Goal: Task Accomplishment & Management: Complete application form

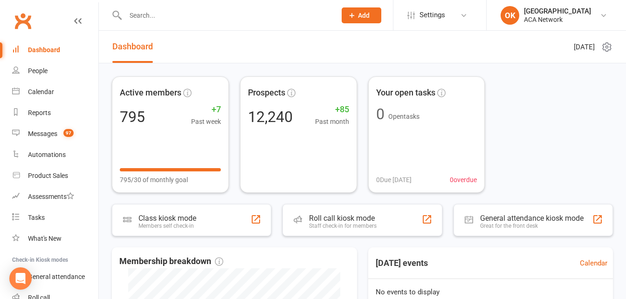
click at [155, 19] on input "text" at bounding box center [226, 15] width 207 height 13
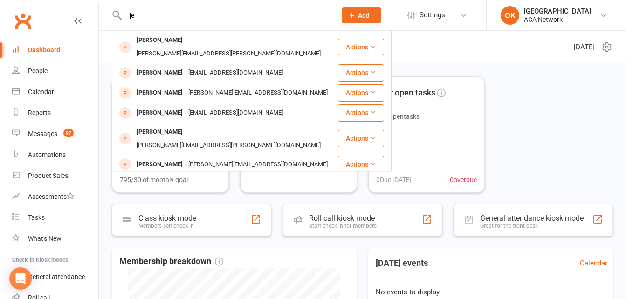
type input "j"
type input "\"
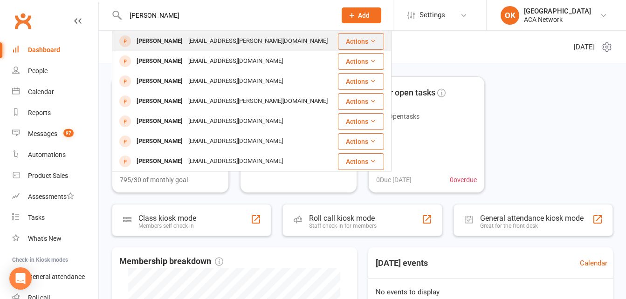
type input "[PERSON_NAME]"
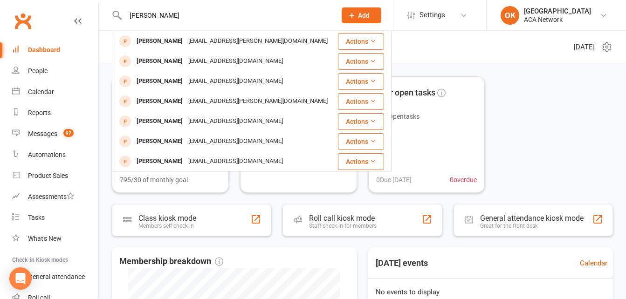
click at [158, 40] on div "[PERSON_NAME]" at bounding box center [160, 41] width 52 height 14
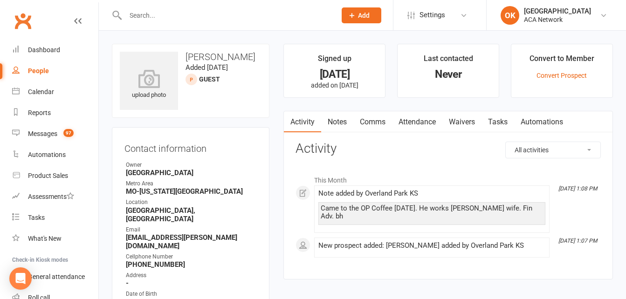
click at [334, 123] on link "Notes" at bounding box center [337, 121] width 32 height 21
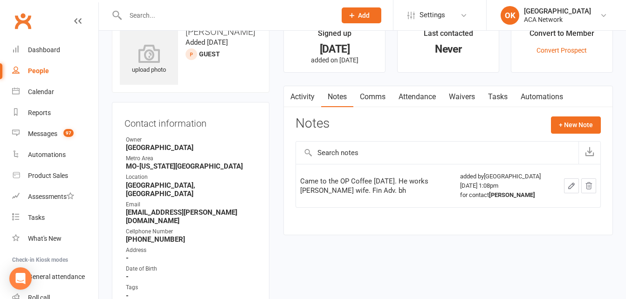
scroll to position [47, 0]
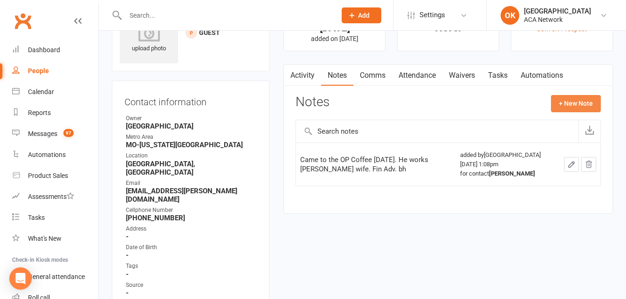
click at [573, 100] on button "+ New Note" at bounding box center [576, 103] width 50 height 17
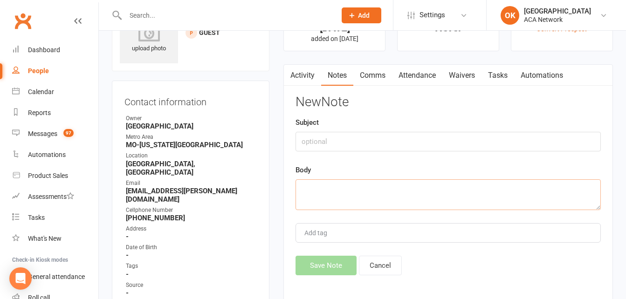
click at [308, 186] on textarea at bounding box center [447, 194] width 305 height 31
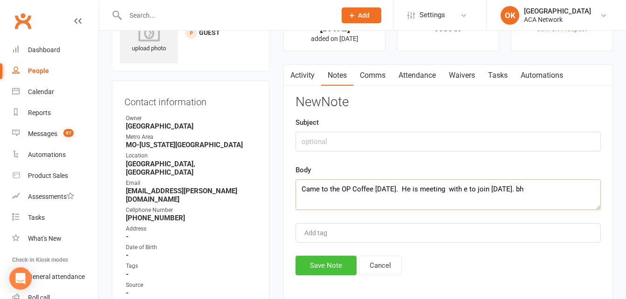
type textarea "Came to the OP Coffee today 8/15. He is meeting with e to join on Tuesday. bh"
click at [328, 271] on button "Save Note" at bounding box center [325, 266] width 61 height 20
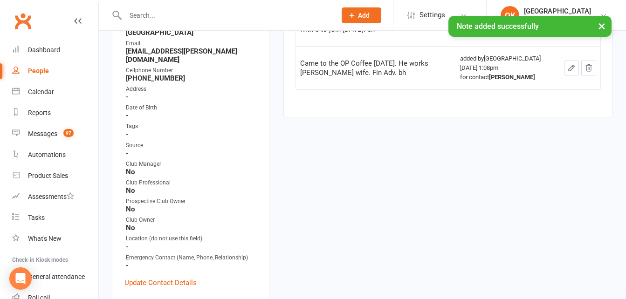
scroll to position [233, 0]
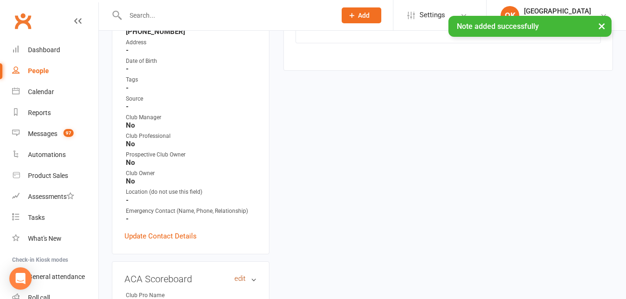
click at [241, 275] on link "edit" at bounding box center [239, 279] width 11 height 8
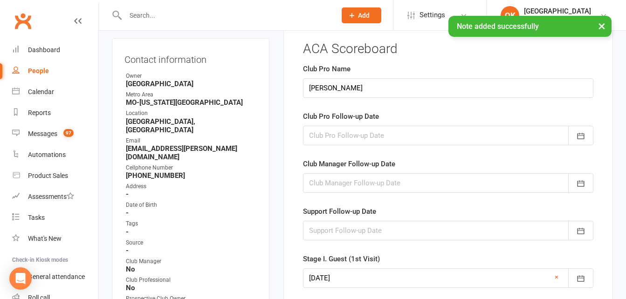
scroll to position [64, 0]
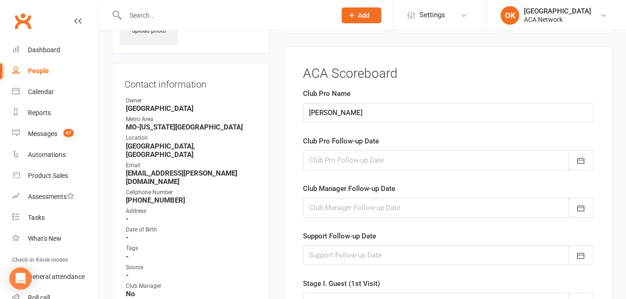
click at [329, 164] on div at bounding box center [448, 160] width 290 height 20
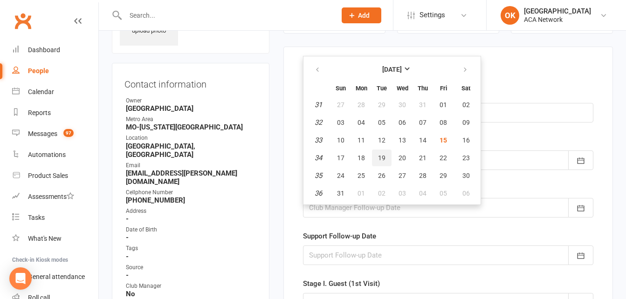
click at [384, 155] on span "19" at bounding box center [381, 157] width 7 height 7
type input "19 Aug 2025"
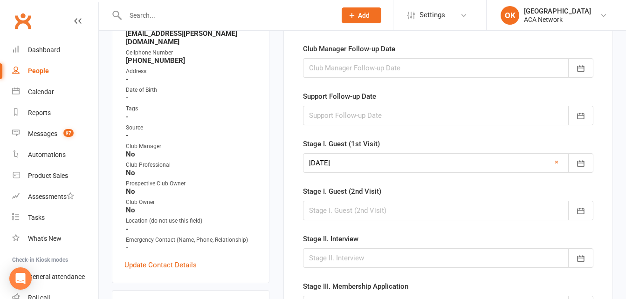
scroll to position [251, 0]
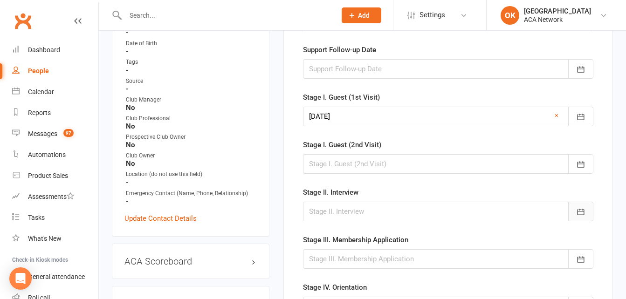
click at [577, 211] on icon "button" at bounding box center [580, 212] width 7 height 6
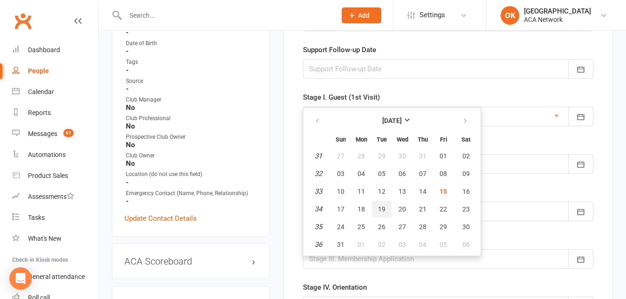
click at [379, 211] on span "19" at bounding box center [381, 208] width 7 height 7
type input "19 Aug 2025"
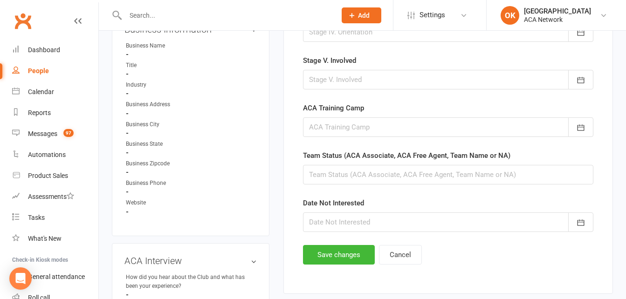
scroll to position [530, 0]
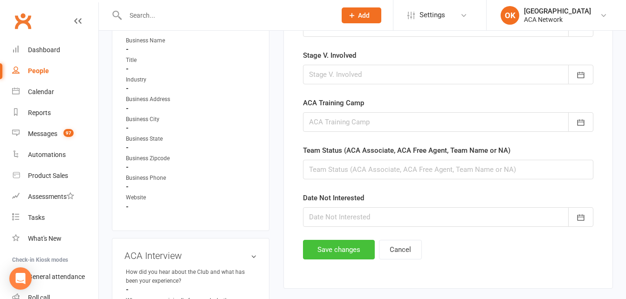
click at [353, 248] on button "Save changes" at bounding box center [339, 250] width 72 height 20
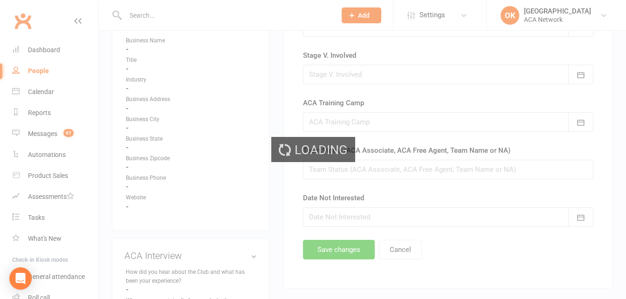
click at [352, 253] on div "Loading" at bounding box center [313, 149] width 626 height 299
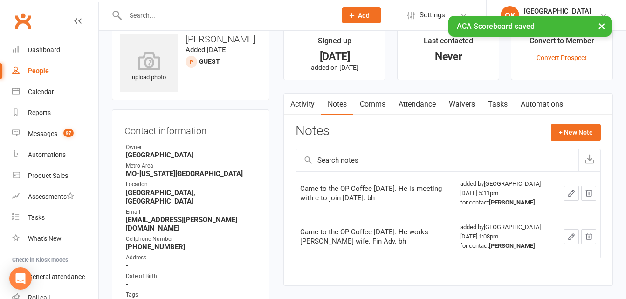
scroll to position [0, 0]
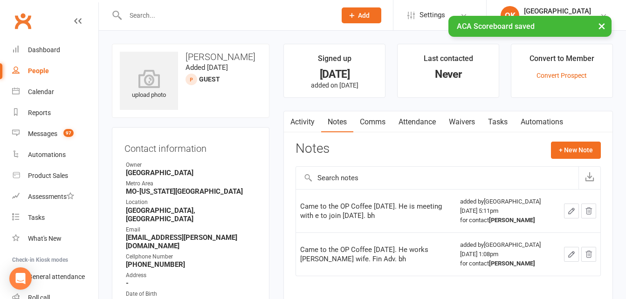
click at [151, 13] on input "text" at bounding box center [226, 15] width 207 height 13
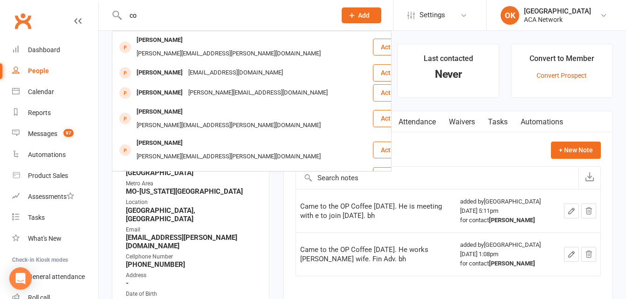
type input "c"
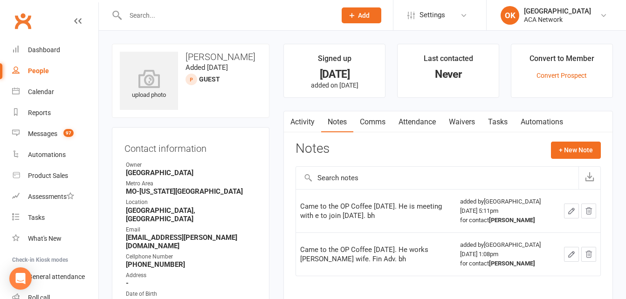
click at [360, 15] on span "Add" at bounding box center [364, 15] width 12 height 7
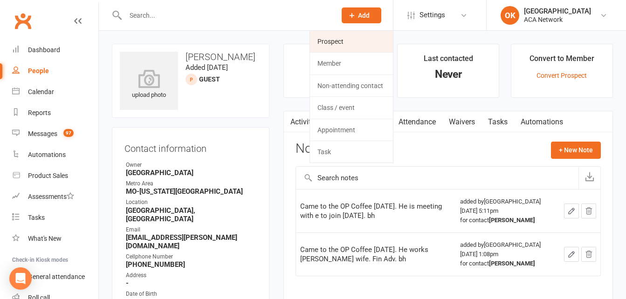
click at [338, 43] on link "Prospect" at bounding box center [351, 41] width 83 height 21
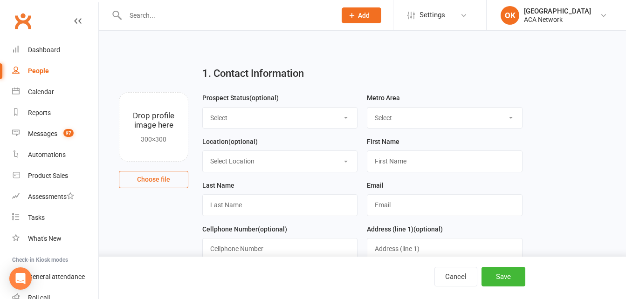
click at [239, 123] on select "Select Lead Guest Interview Not Interested" at bounding box center [280, 118] width 154 height 21
select select "Guest"
click at [203, 108] on select "Select Lead Guest Interview Not Interested" at bounding box center [280, 118] width 154 height 21
click at [393, 116] on select "Select ACA AL-Birmingham AL-Mobile AR-Ft. Smith AR-Little Rock AR-NW Arkansas A…" at bounding box center [444, 118] width 154 height 21
select select "MO-[US_STATE][GEOGRAPHIC_DATA]"
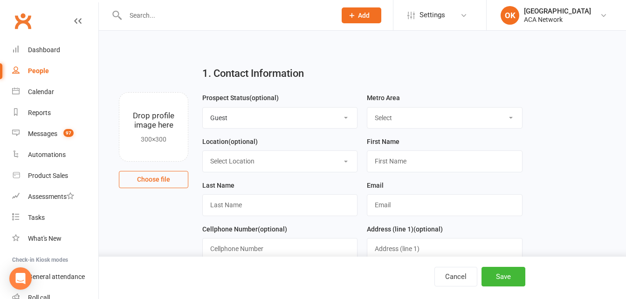
click at [367, 108] on select "Select ACA AL-Birmingham AL-Mobile AR-Ft. Smith AR-Little Rock AR-NW Arkansas A…" at bounding box center [444, 118] width 154 height 21
click at [263, 164] on select "Select Location ACA Global Business Club ACA Rookie Club Arlington, TX Belton, …" at bounding box center [280, 161] width 154 height 21
select select "14"
click at [203, 152] on select "Select Location ACA Global Business Club ACA Rookie Club Arlington, TX Belton, …" at bounding box center [280, 161] width 154 height 21
click at [401, 167] on input "text" at bounding box center [444, 160] width 155 height 21
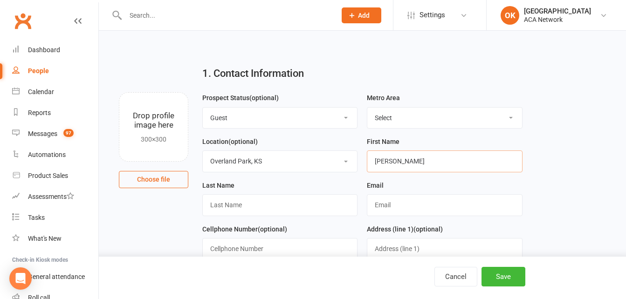
type input "Courtney"
click at [252, 203] on input "text" at bounding box center [279, 204] width 155 height 21
type input "Seithel"
click at [376, 205] on input "text" at bounding box center [444, 204] width 155 height 21
click at [412, 205] on input "courthey.s@" at bounding box center [444, 204] width 155 height 21
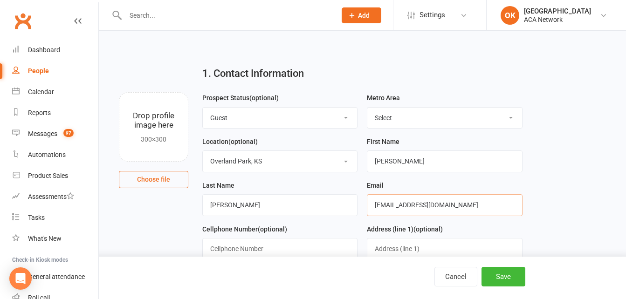
type input "courthey.s@standardrestoration.net"
click at [256, 251] on input "text" at bounding box center [279, 248] width 155 height 21
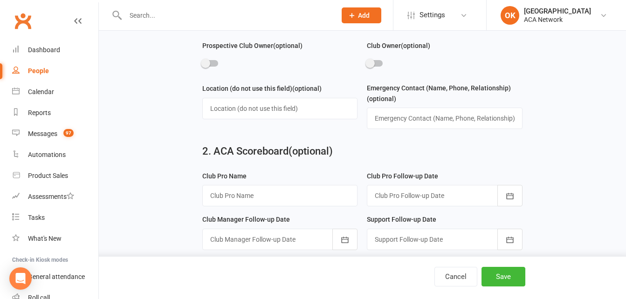
scroll to position [466, 0]
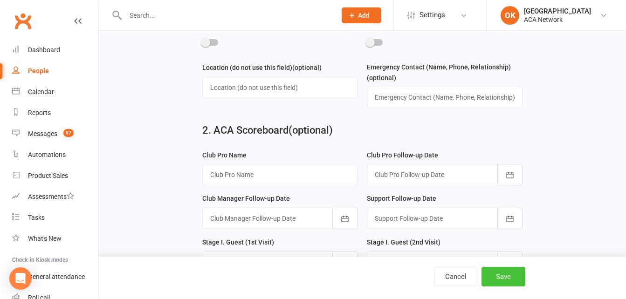
type input "816-642-0975"
click at [497, 276] on button "Save" at bounding box center [503, 277] width 44 height 20
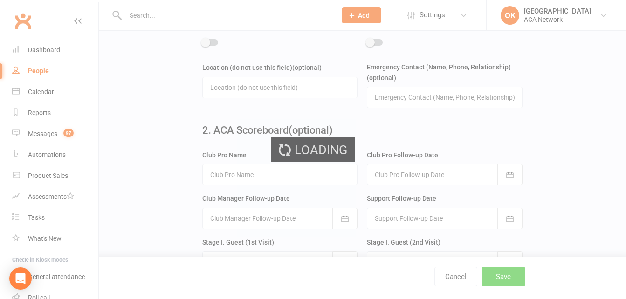
scroll to position [0, 0]
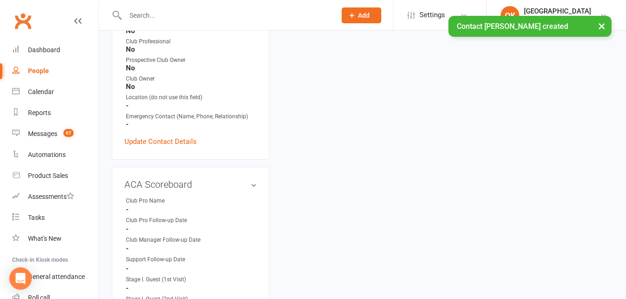
scroll to position [326, 0]
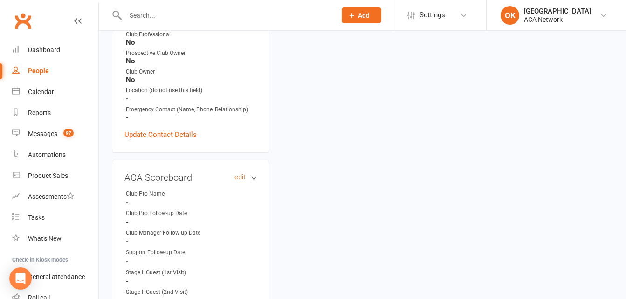
click at [239, 173] on link "edit" at bounding box center [239, 177] width 11 height 8
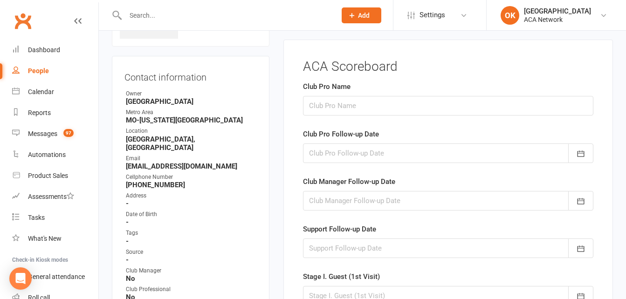
scroll to position [64, 0]
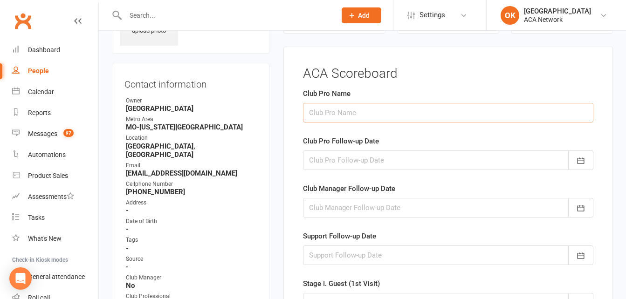
click at [341, 116] on input "text" at bounding box center [448, 113] width 290 height 20
type input "[PERSON_NAME]"
click at [345, 155] on div at bounding box center [448, 160] width 290 height 20
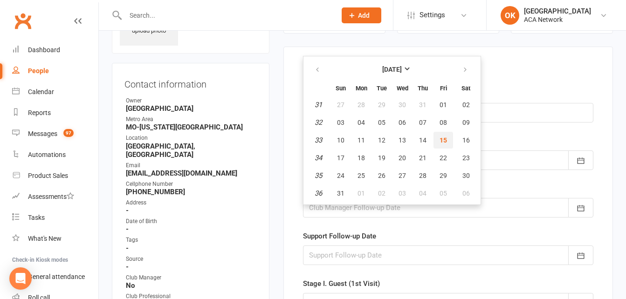
click at [442, 137] on span "15" at bounding box center [442, 140] width 7 height 7
type input "15 Aug 2025"
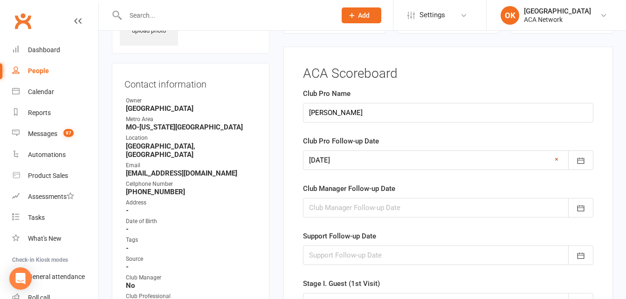
click at [556, 159] on link "×" at bounding box center [556, 159] width 4 height 11
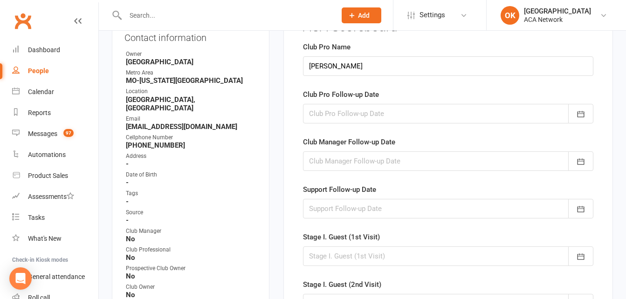
scroll to position [157, 0]
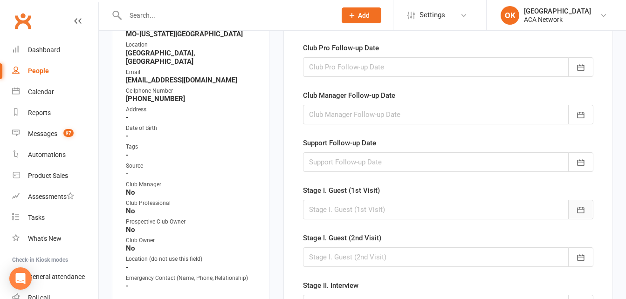
click at [581, 213] on icon "button" at bounding box center [580, 210] width 7 height 6
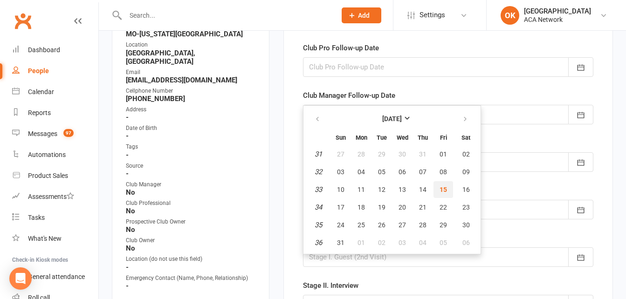
click at [444, 190] on span "15" at bounding box center [442, 189] width 7 height 7
type input "15 Aug 2025"
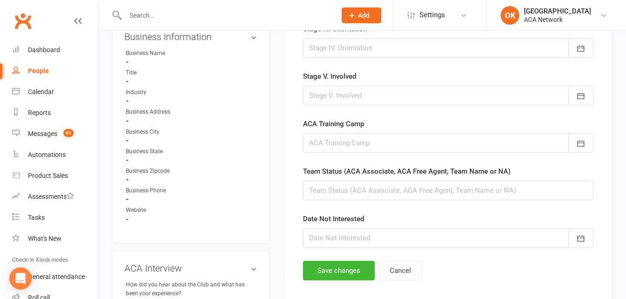
scroll to position [530, 0]
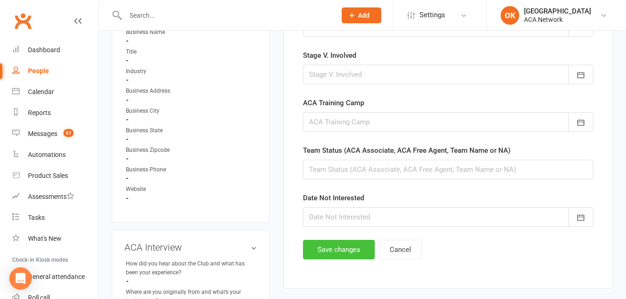
click at [352, 245] on button "Save changes" at bounding box center [339, 250] width 72 height 20
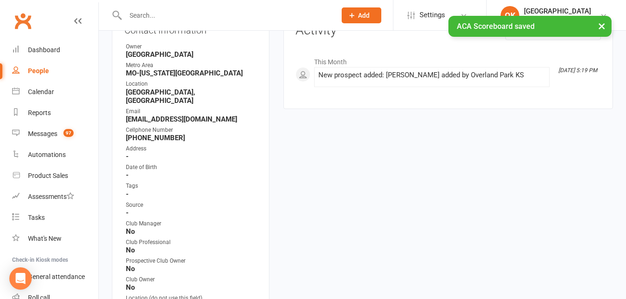
scroll to position [0, 0]
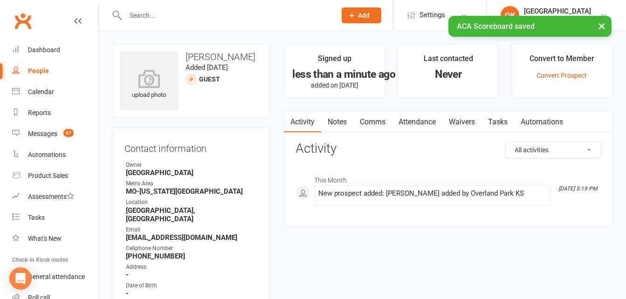
click at [338, 120] on link "Notes" at bounding box center [337, 121] width 32 height 21
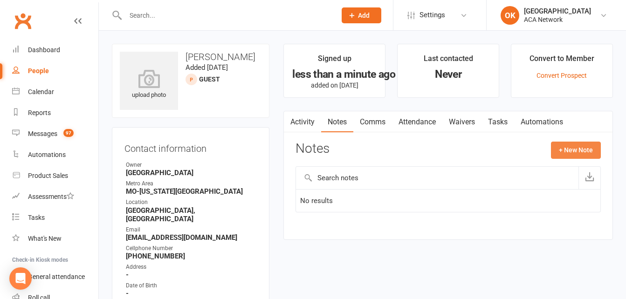
click at [576, 146] on button "+ New Note" at bounding box center [576, 150] width 50 height 17
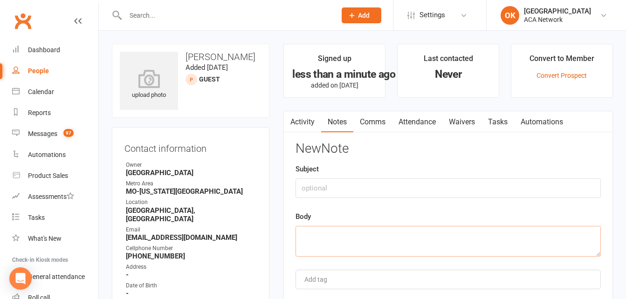
click at [314, 239] on textarea at bounding box center [447, 241] width 305 height 31
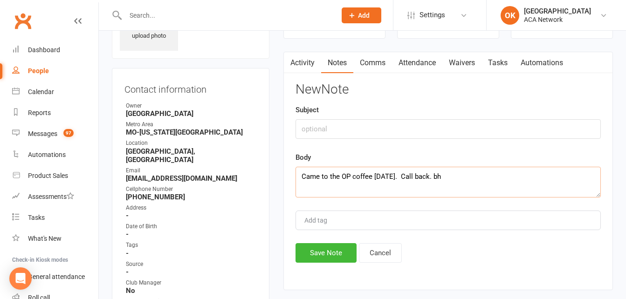
scroll to position [140, 0]
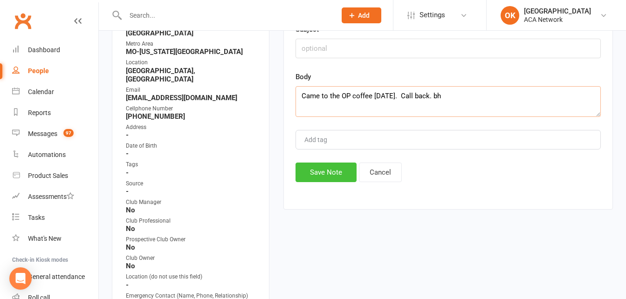
type textarea "Came to the OP coffee today 8/15. Call back. bh"
click at [335, 167] on button "Save Note" at bounding box center [325, 173] width 61 height 20
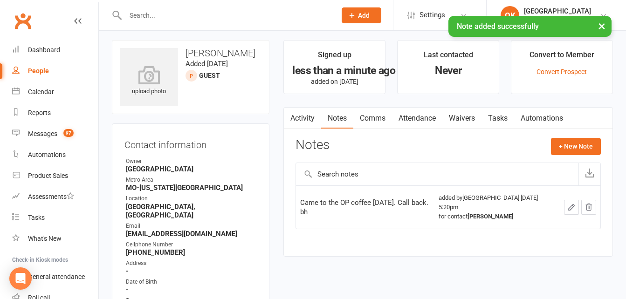
scroll to position [0, 0]
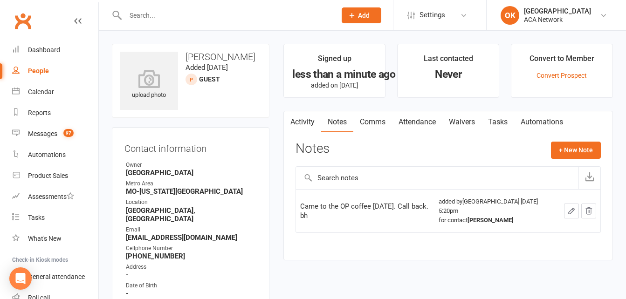
click at [161, 17] on input "text" at bounding box center [226, 15] width 207 height 13
click at [354, 21] on button "Add" at bounding box center [362, 15] width 40 height 16
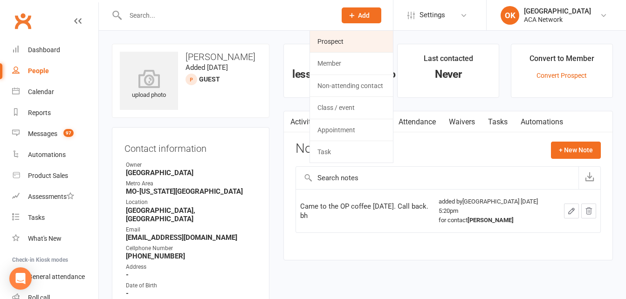
click at [342, 48] on link "Prospect" at bounding box center [351, 41] width 83 height 21
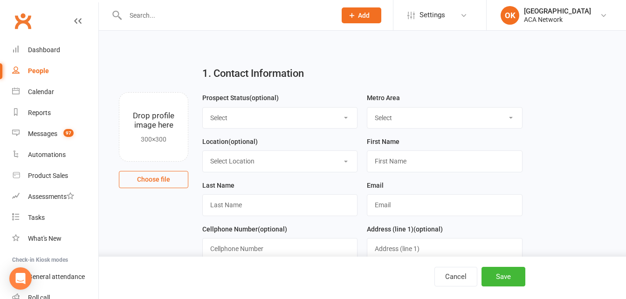
click at [271, 118] on select "Select Lead Guest Interview Not Interested" at bounding box center [280, 118] width 154 height 21
select select "Guest"
click at [203, 108] on select "Select Lead Guest Interview Not Interested" at bounding box center [280, 118] width 154 height 21
click at [396, 123] on select "Select ACA AL-Birmingham AL-Mobile AR-Ft. Smith AR-Little Rock AR-NW Arkansas A…" at bounding box center [444, 118] width 154 height 21
select select "MO-[US_STATE][GEOGRAPHIC_DATA]"
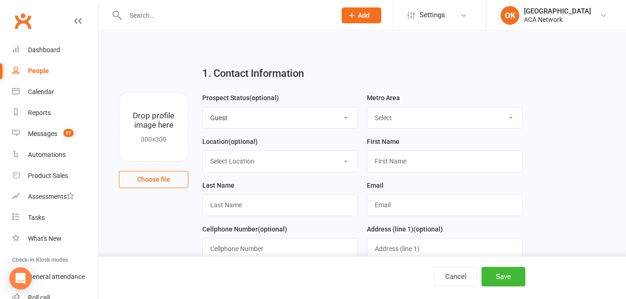
click at [367, 108] on select "Select ACA AL-Birmingham AL-Mobile AR-Ft. Smith AR-Little Rock AR-NW Arkansas A…" at bounding box center [444, 118] width 154 height 21
click at [268, 159] on select "Select Location ACA Global Business Club ACA Rookie Club Arlington, TX Belton, …" at bounding box center [280, 161] width 154 height 21
select select "14"
click at [203, 152] on select "Select Location ACA Global Business Club ACA Rookie Club Arlington, TX Belton, …" at bounding box center [280, 161] width 154 height 21
click at [402, 168] on input "text" at bounding box center [444, 160] width 155 height 21
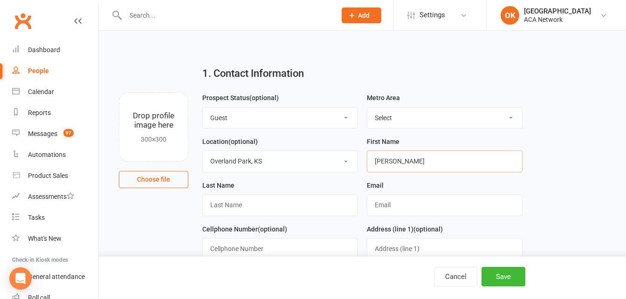
type input "Jeff"
click at [263, 213] on input "text" at bounding box center [279, 204] width 155 height 21
type input "Jungbluth"
click at [377, 208] on input "text" at bounding box center [444, 204] width 155 height 21
type input "jeff.jngbluth@goosehead.com"
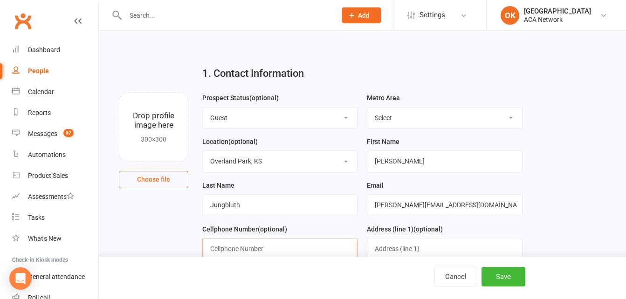
click at [223, 250] on input "text" at bounding box center [279, 248] width 155 height 21
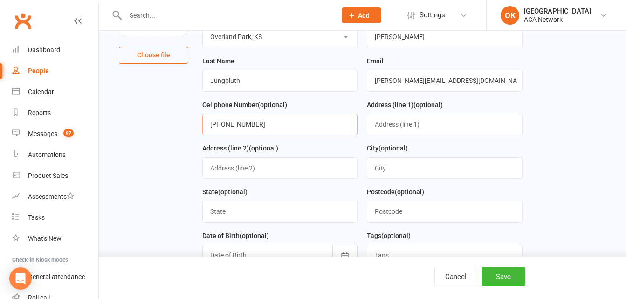
scroll to position [186, 0]
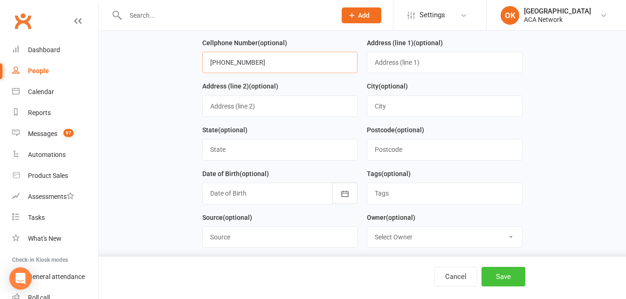
type input "573-300-8687"
click at [506, 276] on button "Save" at bounding box center [503, 277] width 44 height 20
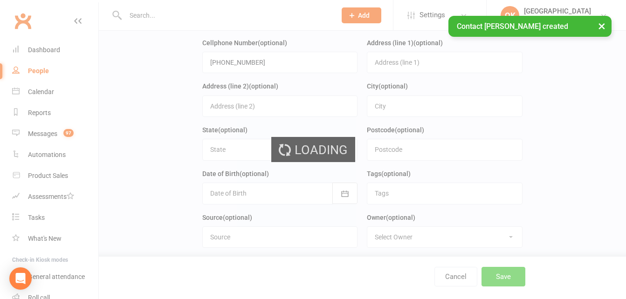
scroll to position [0, 0]
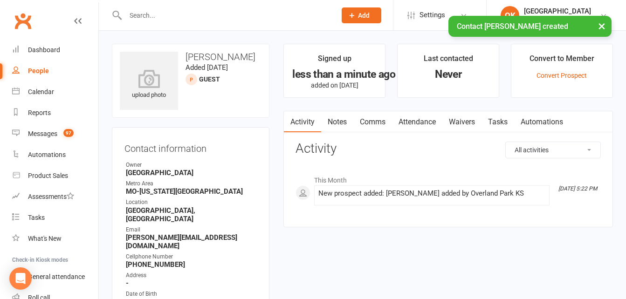
click at [340, 122] on link "Notes" at bounding box center [337, 121] width 32 height 21
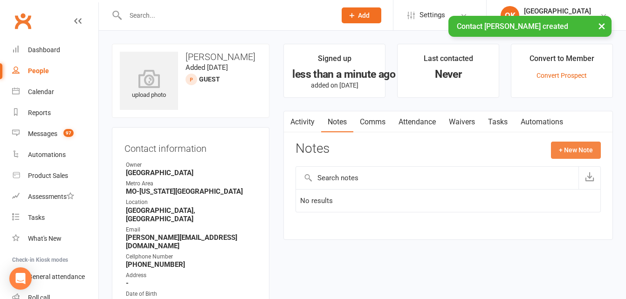
click at [585, 147] on button "+ New Note" at bounding box center [576, 150] width 50 height 17
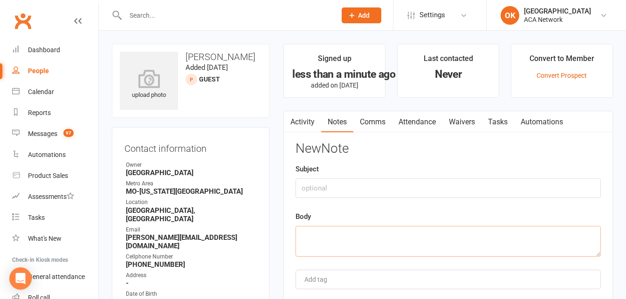
click at [326, 232] on textarea at bounding box center [447, 241] width 305 height 31
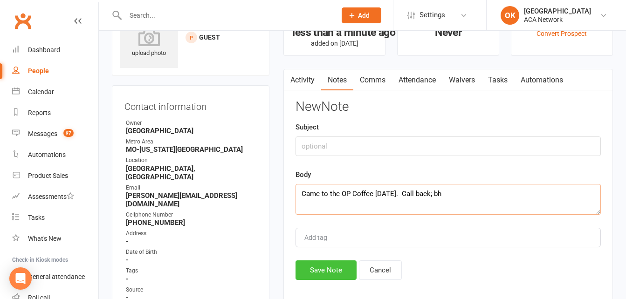
scroll to position [93, 0]
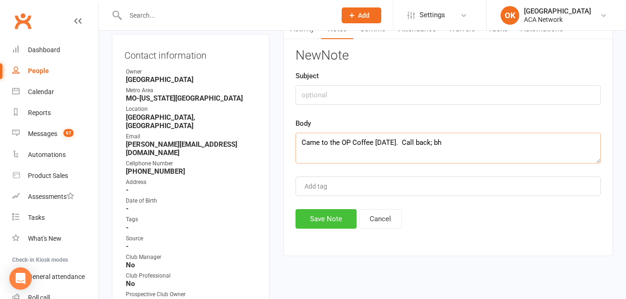
type textarea "Came to the OP Coffee today 8/15. Call back; bh"
click at [335, 222] on button "Save Note" at bounding box center [325, 219] width 61 height 20
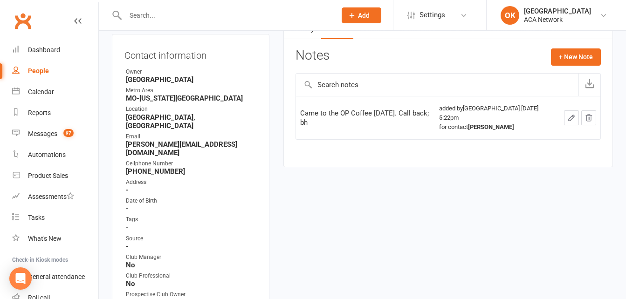
click at [155, 20] on input "text" at bounding box center [226, 15] width 207 height 13
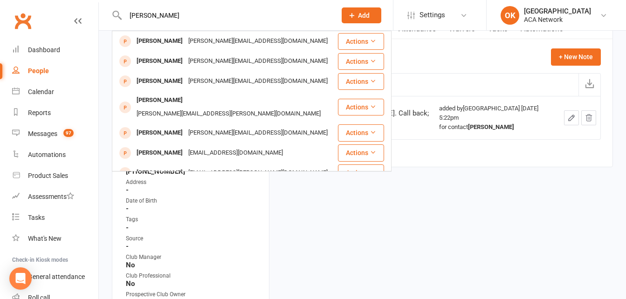
type input "Liz crenshaw"
click at [357, 12] on button "Add" at bounding box center [362, 15] width 40 height 16
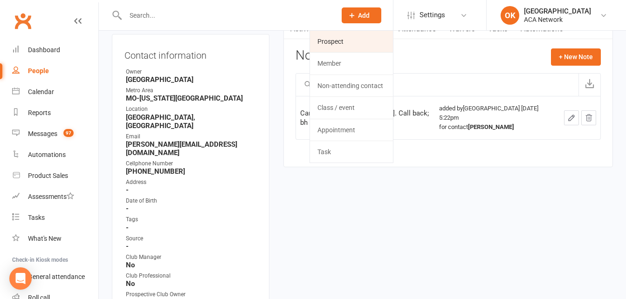
click at [333, 37] on link "Prospect" at bounding box center [351, 41] width 83 height 21
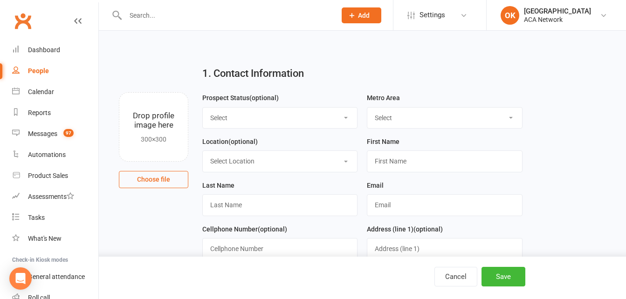
click at [219, 121] on select "Select Lead Guest Interview Not Interested" at bounding box center [280, 118] width 154 height 21
select select "Guest"
click at [203, 108] on select "Select Lead Guest Interview Not Interested" at bounding box center [280, 118] width 154 height 21
click at [383, 122] on select "Select ACA AL-Birmingham AL-Mobile AR-Ft. Smith AR-Little Rock AR-NW Arkansas A…" at bounding box center [444, 118] width 154 height 21
click at [367, 108] on select "Select ACA AL-Birmingham AL-Mobile AR-Ft. Smith AR-Little Rock AR-NW Arkansas A…" at bounding box center [444, 118] width 154 height 21
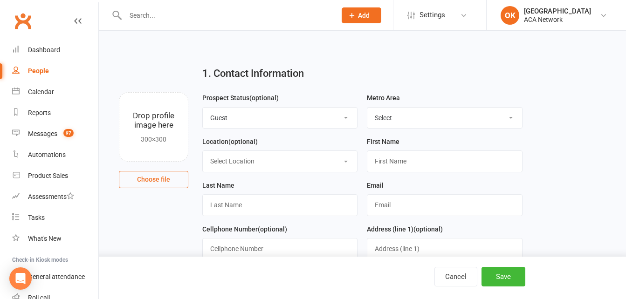
click at [438, 114] on select "Select ACA AL-Birmingham AL-Mobile AR-Ft. Smith AR-Little Rock AR-NW Arkansas A…" at bounding box center [444, 118] width 154 height 21
select select "MO-[US_STATE][GEOGRAPHIC_DATA]"
click at [367, 108] on select "Select ACA AL-Birmingham AL-Mobile AR-Ft. Smith AR-Little Rock AR-NW Arkansas A…" at bounding box center [444, 118] width 154 height 21
click at [261, 156] on select "Select Location ACA Global Business Club ACA Rookie Club Arlington, TX Belton, …" at bounding box center [280, 161] width 154 height 21
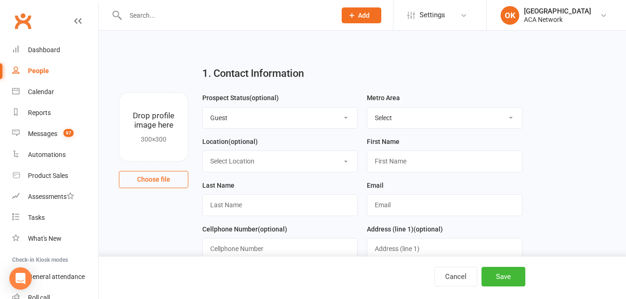
select select "14"
click at [203, 152] on select "Select Location ACA Global Business Club ACA Rookie Club Arlington, TX Belton, …" at bounding box center [280, 161] width 154 height 21
click at [392, 163] on input "text" at bounding box center [444, 160] width 155 height 21
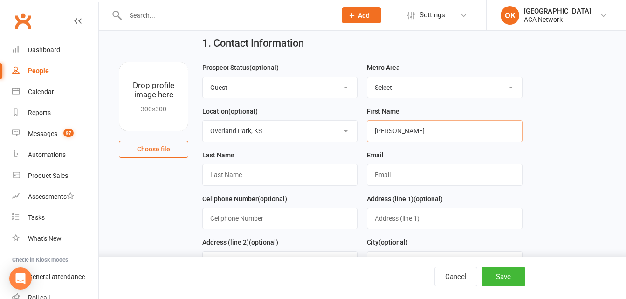
scroll to position [47, 0]
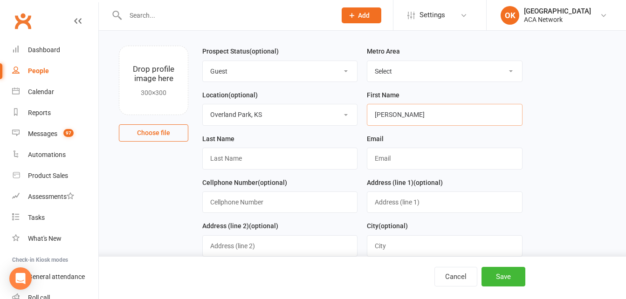
type input "Liz"
click at [226, 164] on input "text" at bounding box center [279, 158] width 155 height 21
type input "Crenshaw"
click at [385, 163] on input "text" at bounding box center [444, 158] width 155 height 21
type input "elizabeth.tangier@farmersagency.com"
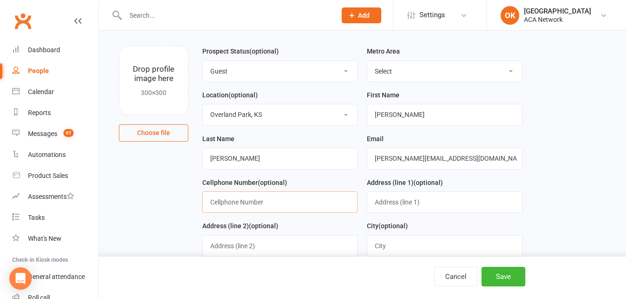
click at [237, 206] on input "text" at bounding box center [279, 201] width 155 height 21
type input "816-516-4752"
click at [383, 211] on input "text" at bounding box center [444, 201] width 155 height 21
click at [400, 208] on input "text" at bounding box center [444, 201] width 155 height 21
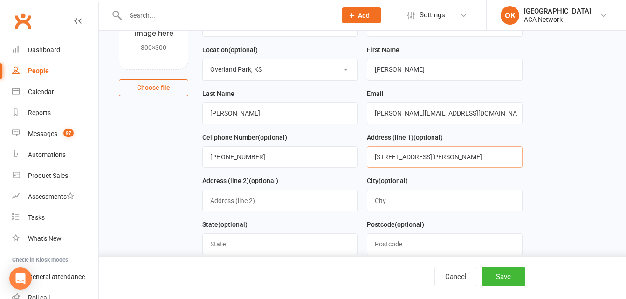
scroll to position [93, 0]
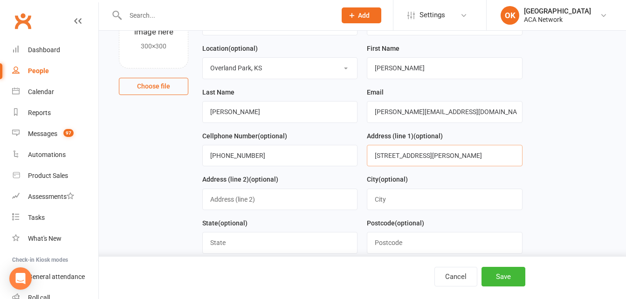
type input "404 E Bannister Rd Ste E"
click at [384, 204] on input "text" at bounding box center [444, 199] width 155 height 21
click at [382, 200] on input "text" at bounding box center [444, 199] width 155 height 21
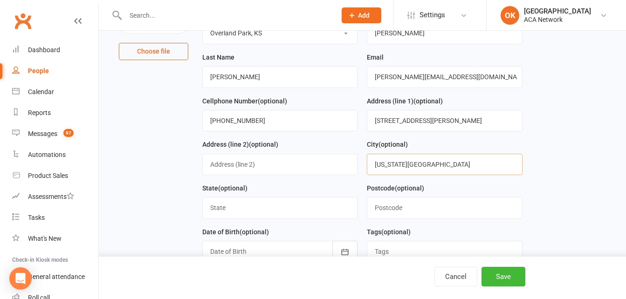
scroll to position [186, 0]
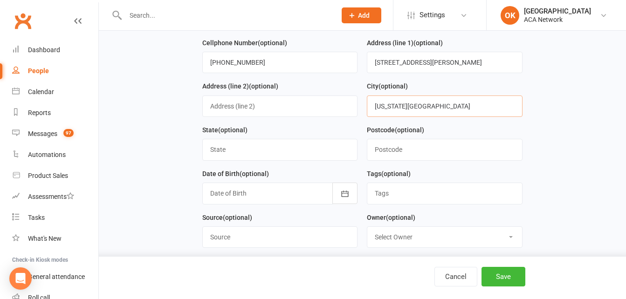
type input "Kansas City"
click at [219, 145] on input "text" at bounding box center [279, 149] width 155 height 21
type input "MO"
click at [398, 156] on input "text" at bounding box center [444, 149] width 155 height 21
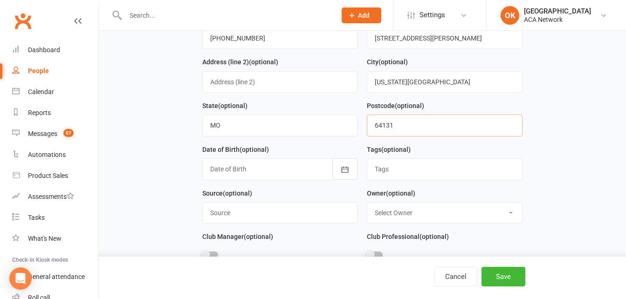
scroll to position [233, 0]
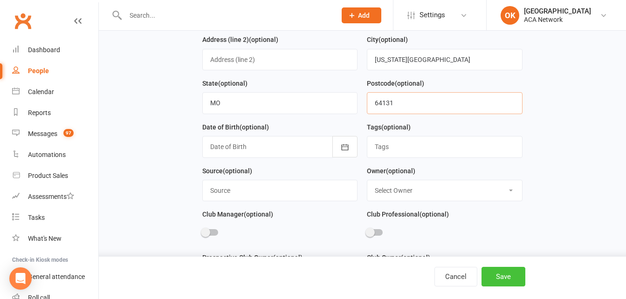
type input "64131"
click at [491, 275] on button "Save" at bounding box center [503, 277] width 44 height 20
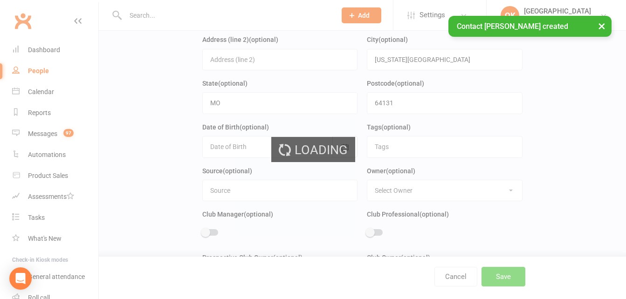
scroll to position [0, 0]
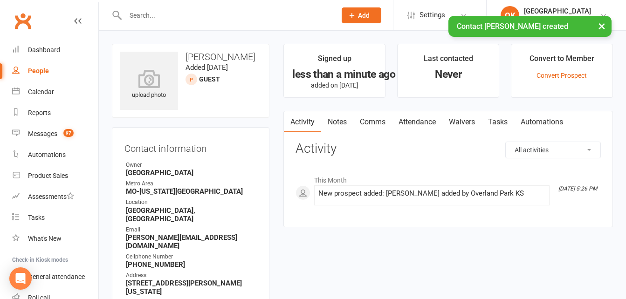
click at [343, 126] on link "Notes" at bounding box center [337, 121] width 32 height 21
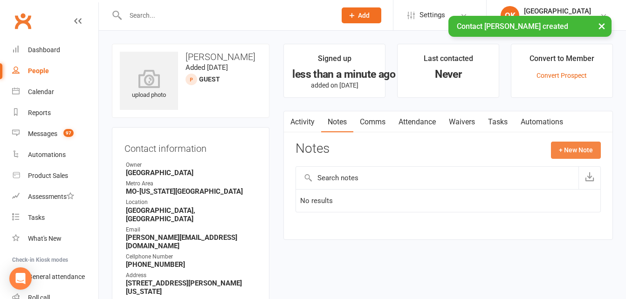
click at [576, 150] on button "+ New Note" at bounding box center [576, 150] width 50 height 17
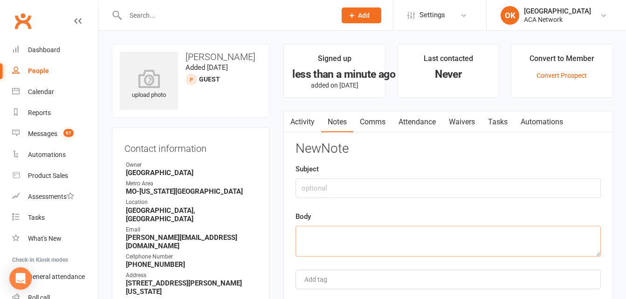
click at [314, 233] on textarea at bounding box center [447, 241] width 305 height 31
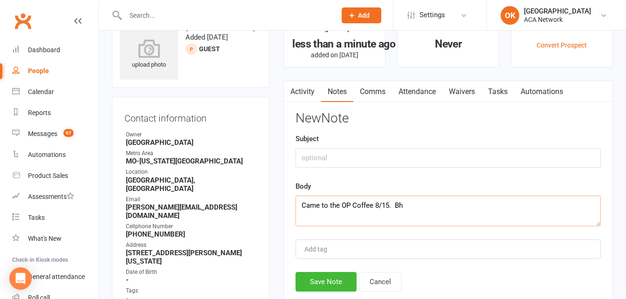
scroll to position [47, 0]
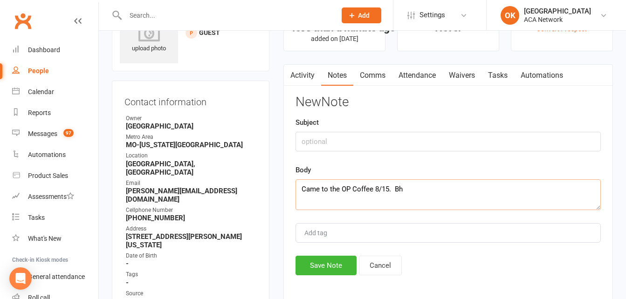
type textarea "Came to the OP Coffee 8/15. Bh"
click at [338, 278] on div "Activity Notes Comms Attendance Waivers Tasks Automations Notes + New Note No r…" at bounding box center [447, 183] width 329 height 239
click at [334, 273] on button "Save Note" at bounding box center [325, 266] width 61 height 20
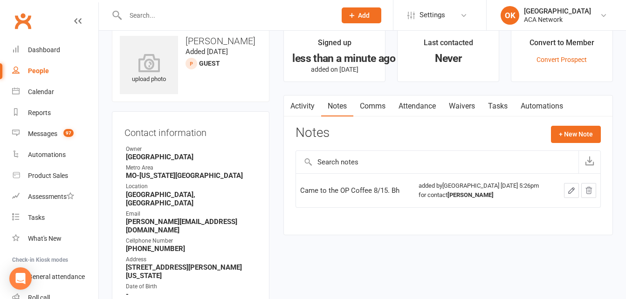
scroll to position [0, 0]
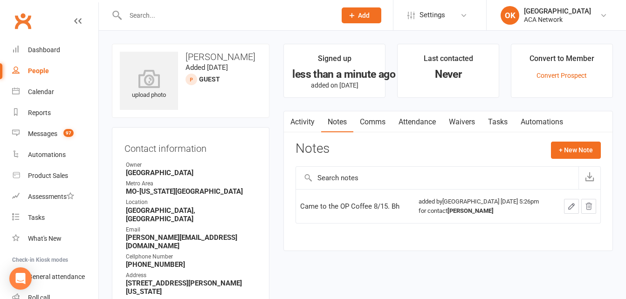
click at [161, 17] on input "text" at bounding box center [226, 15] width 207 height 13
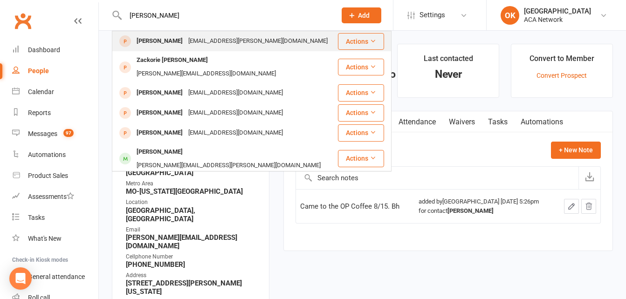
type input "zack"
click at [150, 44] on div "Zack Nell" at bounding box center [160, 41] width 52 height 14
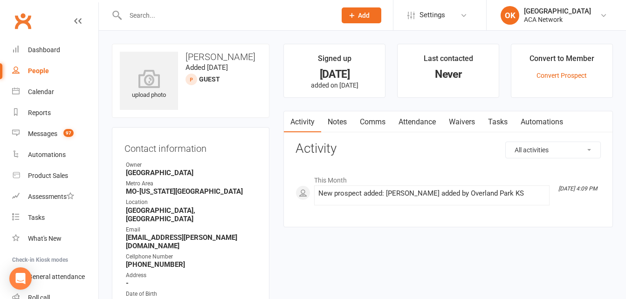
click at [460, 123] on link "Waivers" at bounding box center [461, 121] width 39 height 21
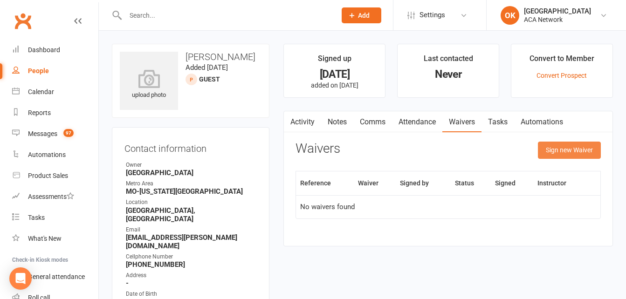
click at [547, 147] on button "Sign new Waiver" at bounding box center [569, 150] width 63 height 17
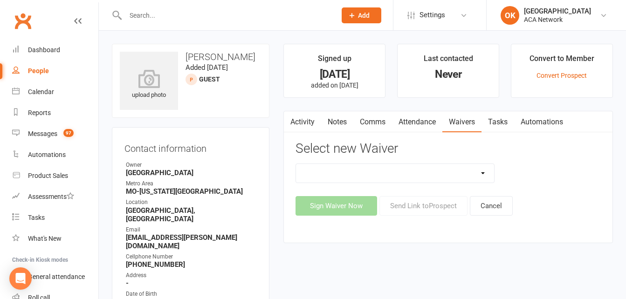
click at [398, 209] on div "Sign Waiver Now Send Link to Prospect Cancel" at bounding box center [447, 206] width 305 height 20
click at [374, 174] on select "ACA Business Club Membership Application ACA Membership Payment Update Form" at bounding box center [395, 173] width 198 height 19
select select "10818"
click at [296, 164] on select "ACA Business Club Membership Application ACA Membership Payment Update Form" at bounding box center [395, 173] width 198 height 19
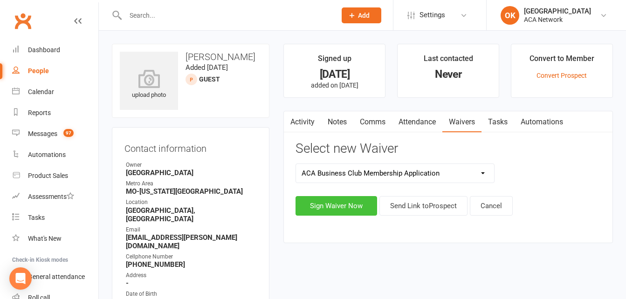
click at [345, 206] on button "Sign Waiver Now" at bounding box center [336, 206] width 82 height 20
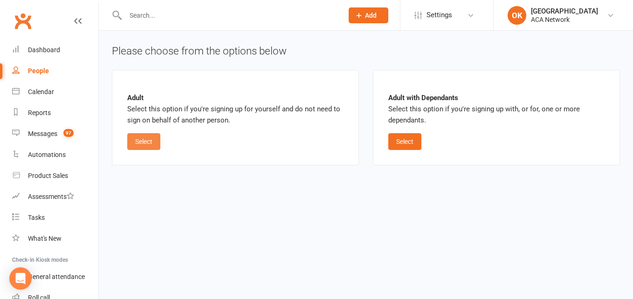
click at [140, 141] on button "Select" at bounding box center [143, 141] width 33 height 17
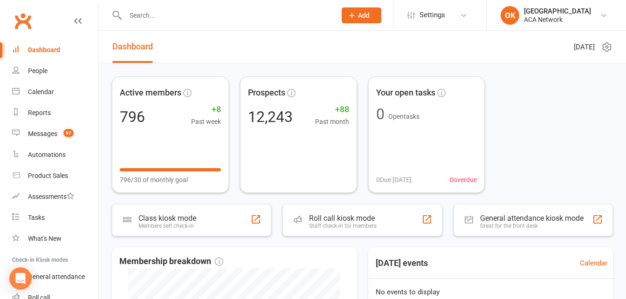
click at [156, 14] on input "text" at bounding box center [226, 15] width 207 height 13
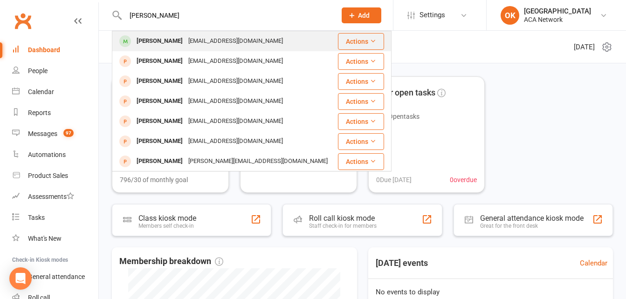
type input "[PERSON_NAME]"
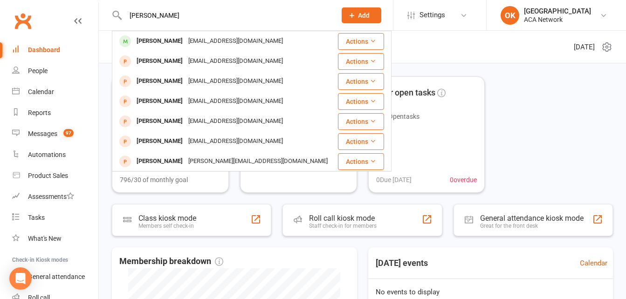
click at [164, 39] on div "[PERSON_NAME]" at bounding box center [160, 41] width 52 height 14
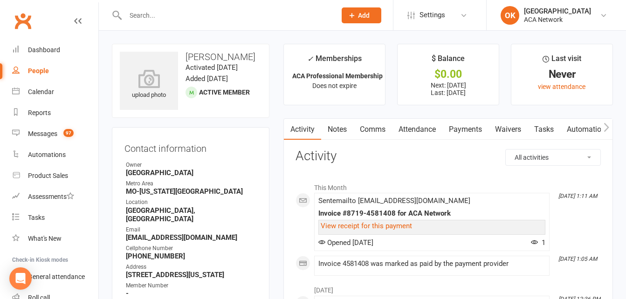
click at [465, 130] on link "Payments" at bounding box center [465, 129] width 46 height 21
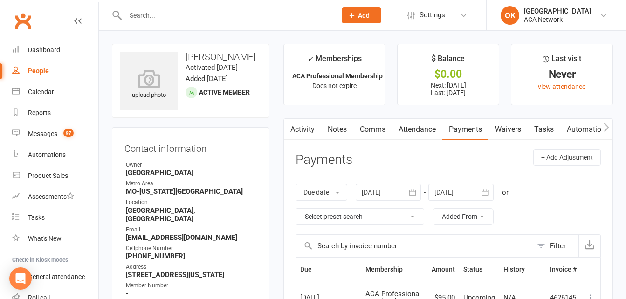
click at [154, 15] on input "text" at bounding box center [226, 15] width 207 height 13
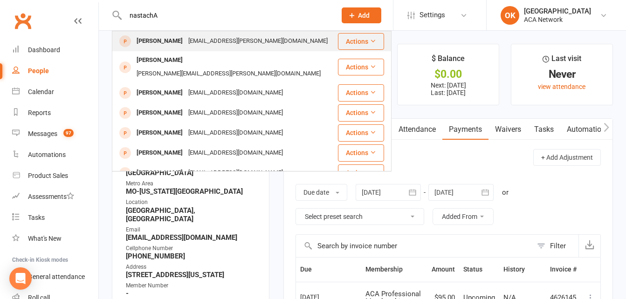
type input "nastachA"
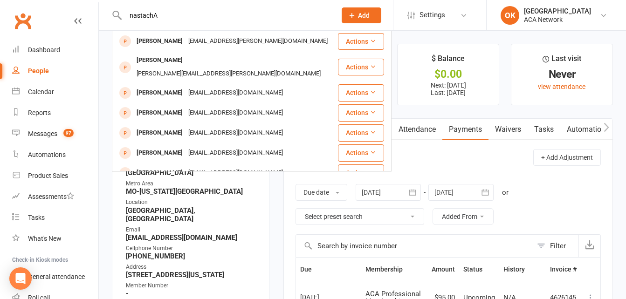
click at [184, 40] on div "[PERSON_NAME]" at bounding box center [160, 41] width 52 height 14
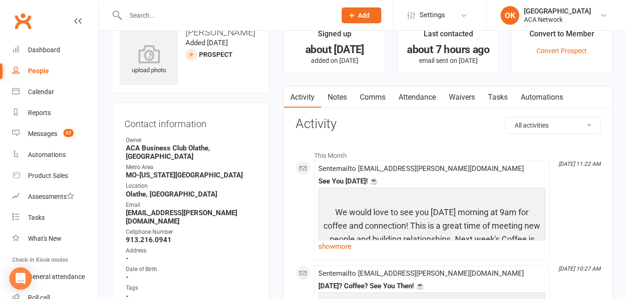
scroll to position [24, 0]
click at [157, 17] on input "text" at bounding box center [226, 15] width 207 height 13
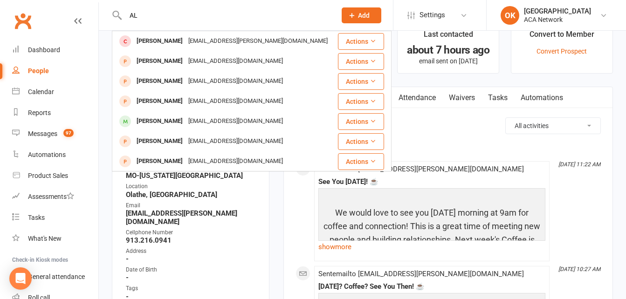
type input "A"
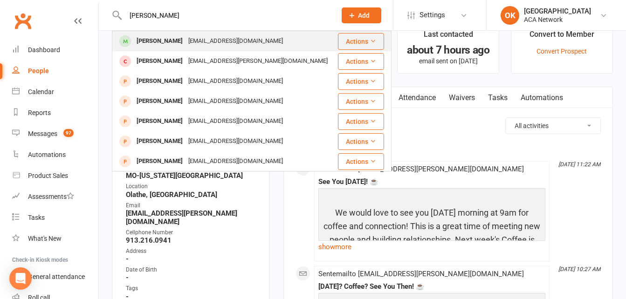
type input "[PERSON_NAME]"
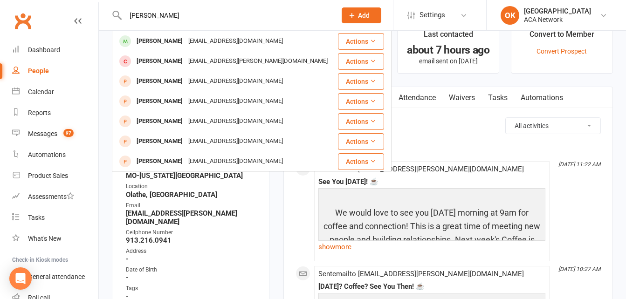
click at [162, 41] on div "[PERSON_NAME]" at bounding box center [160, 41] width 52 height 14
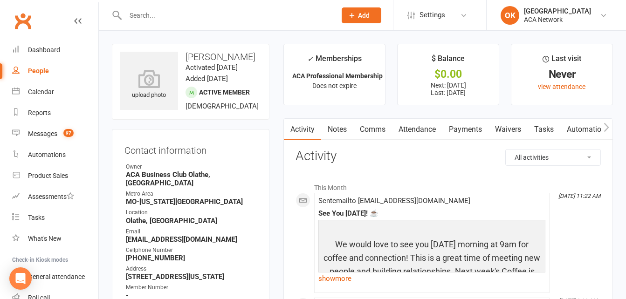
click at [151, 20] on input "text" at bounding box center [226, 15] width 207 height 13
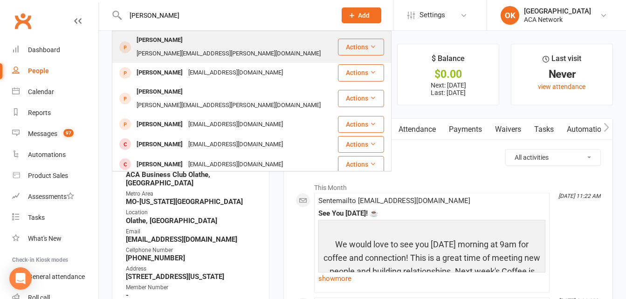
type input "[PERSON_NAME]"
click at [170, 41] on div "[PERSON_NAME]" at bounding box center [160, 41] width 52 height 14
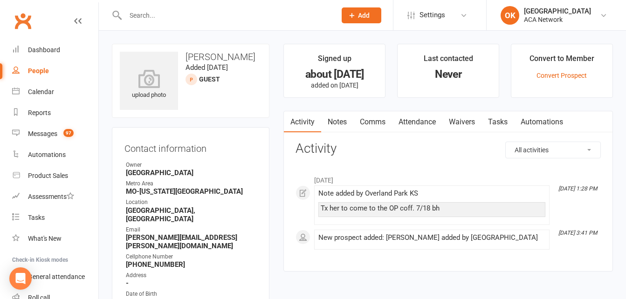
click at [159, 11] on input "text" at bounding box center [226, 15] width 207 height 13
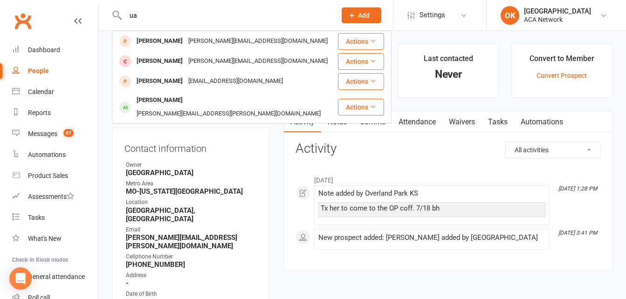
type input "u"
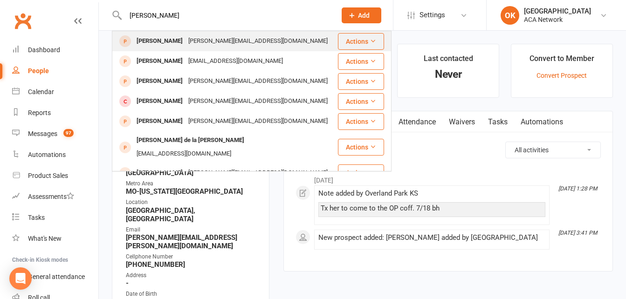
type input "[PERSON_NAME]"
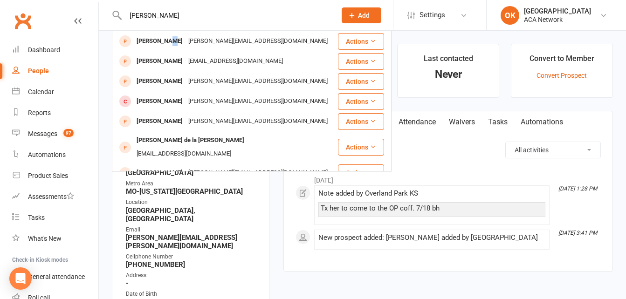
click at [168, 43] on div "[PERSON_NAME]" at bounding box center [160, 41] width 52 height 14
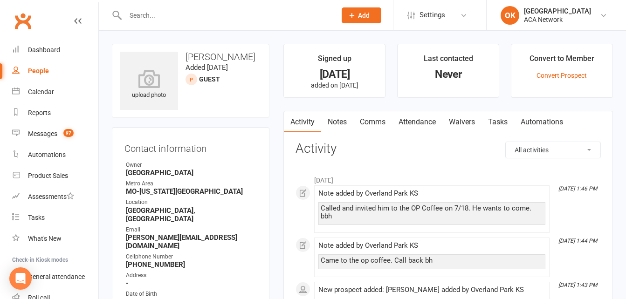
click at [173, 16] on div at bounding box center [221, 15] width 218 height 30
drag, startPoint x: 171, startPoint y: 15, endPoint x: 164, endPoint y: 18, distance: 8.4
click at [172, 19] on input "text" at bounding box center [226, 15] width 207 height 13
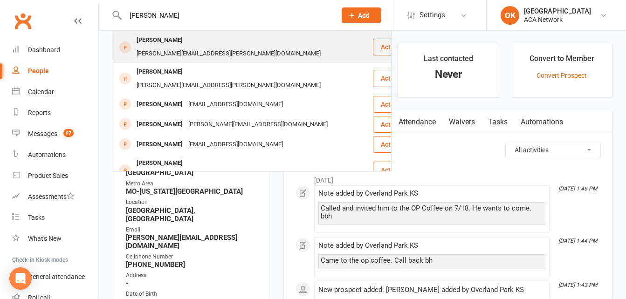
type input "[PERSON_NAME]"
click at [170, 39] on div "[PERSON_NAME]" at bounding box center [160, 41] width 52 height 14
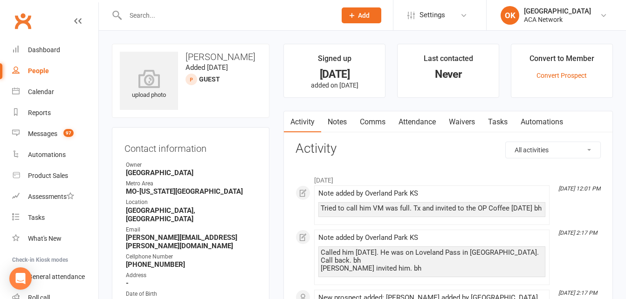
click at [191, 14] on input "text" at bounding box center [226, 15] width 207 height 13
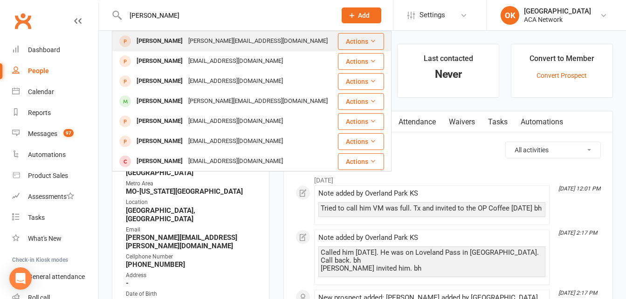
type input "[PERSON_NAME]"
click at [171, 43] on div "[PERSON_NAME]" at bounding box center [160, 41] width 52 height 14
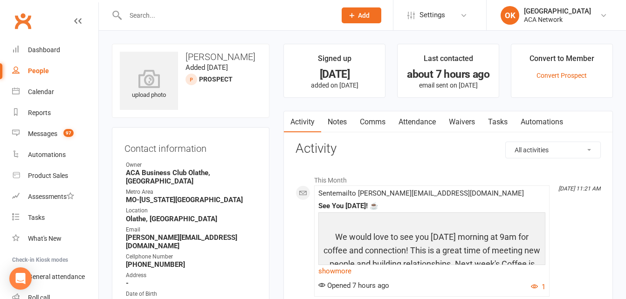
click at [167, 14] on input "text" at bounding box center [226, 15] width 207 height 13
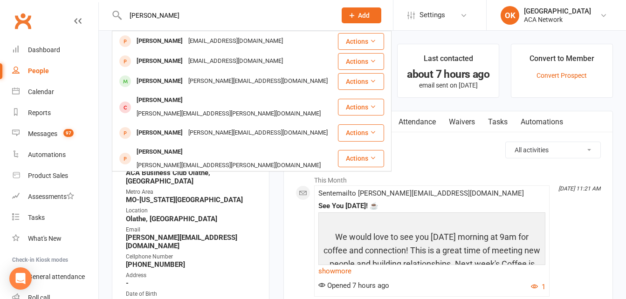
click at [187, 22] on div "[PERSON_NAME] [PERSON_NAME] [EMAIL_ADDRESS][DOMAIN_NAME] Actions [PERSON_NAME] …" at bounding box center [221, 15] width 218 height 30
click at [169, 14] on input "[PERSON_NAME]" at bounding box center [226, 15] width 207 height 13
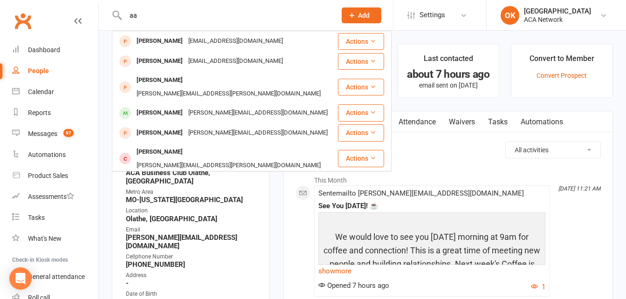
type input "a"
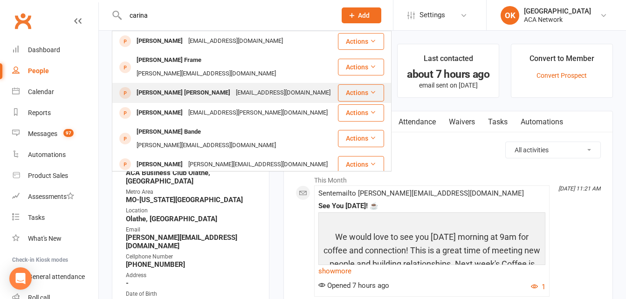
type input "carina"
click at [179, 86] on div "[PERSON_NAME] [PERSON_NAME]" at bounding box center [183, 93] width 99 height 14
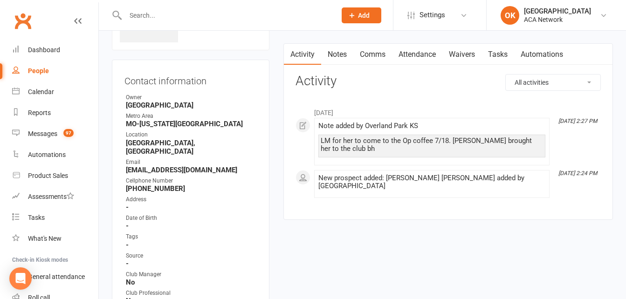
scroll to position [93, 0]
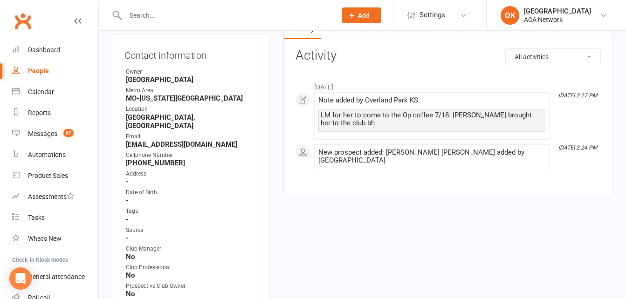
click at [159, 13] on input "text" at bounding box center [226, 15] width 207 height 13
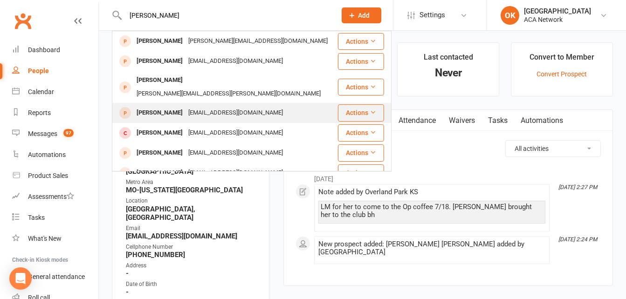
scroll to position [0, 0]
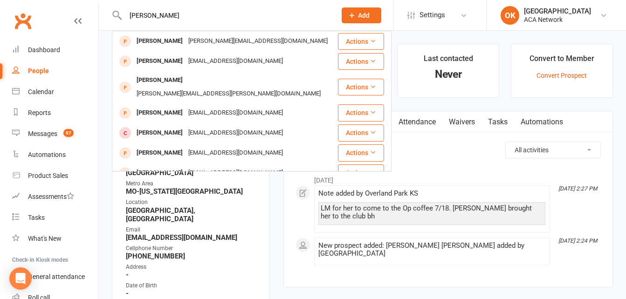
click at [210, 15] on input "[PERSON_NAME]" at bounding box center [226, 15] width 207 height 13
type input "l"
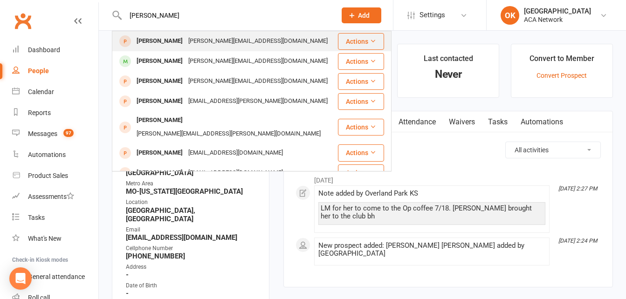
type input "[PERSON_NAME]"
click at [169, 37] on div "[PERSON_NAME]" at bounding box center [160, 41] width 52 height 14
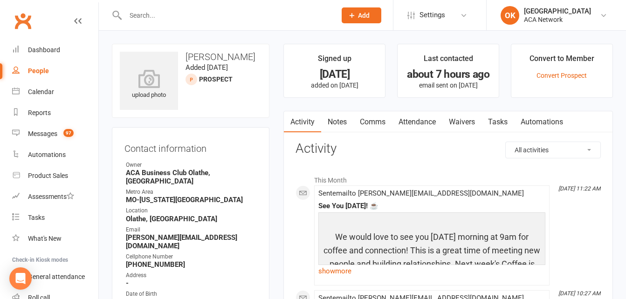
click at [157, 15] on input "text" at bounding box center [226, 15] width 207 height 13
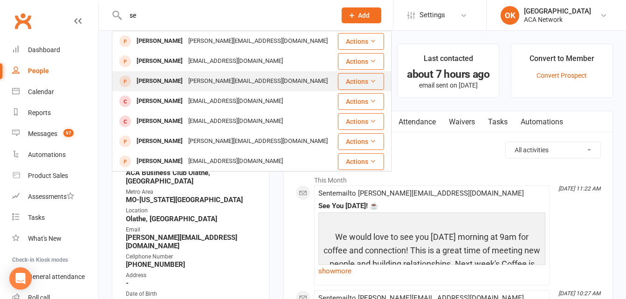
type input "s"
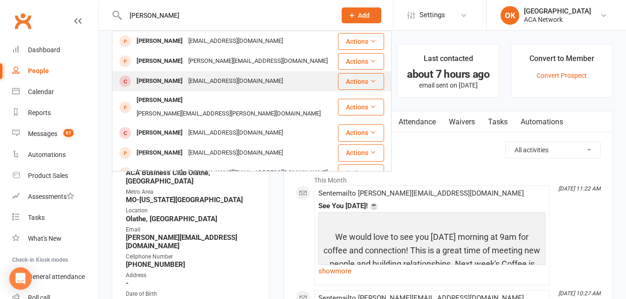
type input "[PERSON_NAME]"
click at [193, 79] on div "[EMAIL_ADDRESS][DOMAIN_NAME]" at bounding box center [235, 82] width 100 height 14
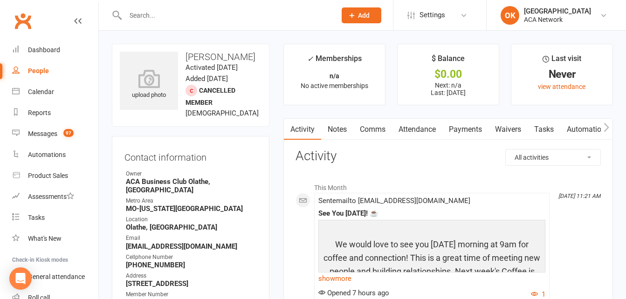
click at [160, 19] on input "text" at bounding box center [226, 15] width 207 height 13
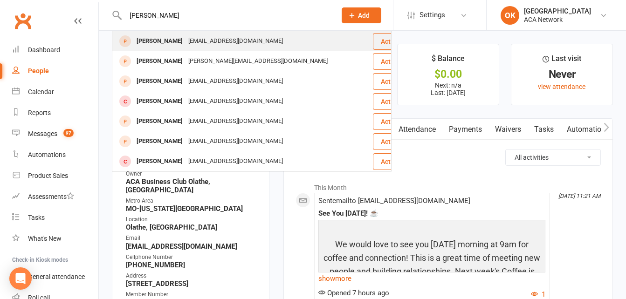
type input "[PERSON_NAME]"
click at [156, 43] on div "[PERSON_NAME]" at bounding box center [160, 41] width 52 height 14
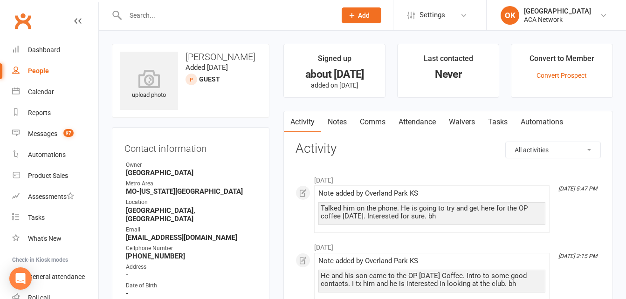
click at [152, 15] on input "text" at bounding box center [226, 15] width 207 height 13
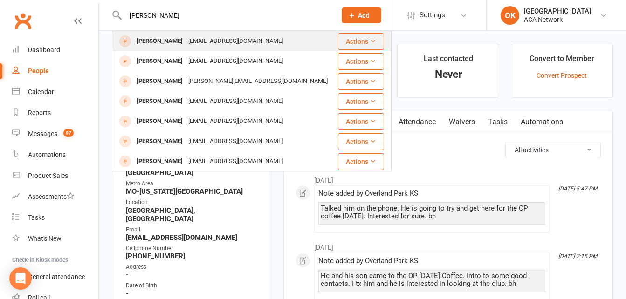
type input "[PERSON_NAME]"
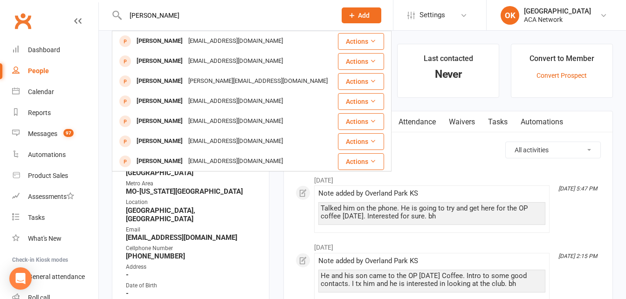
click at [185, 46] on div "[EMAIL_ADDRESS][DOMAIN_NAME]" at bounding box center [235, 41] width 100 height 14
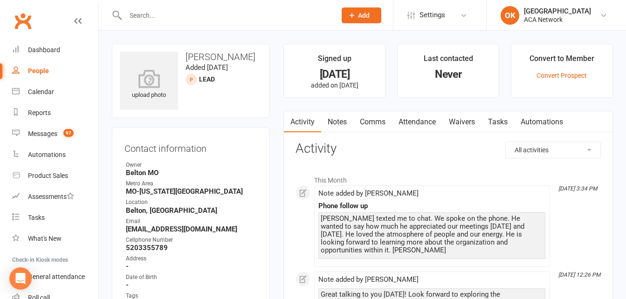
click at [157, 19] on input "text" at bounding box center [226, 15] width 207 height 13
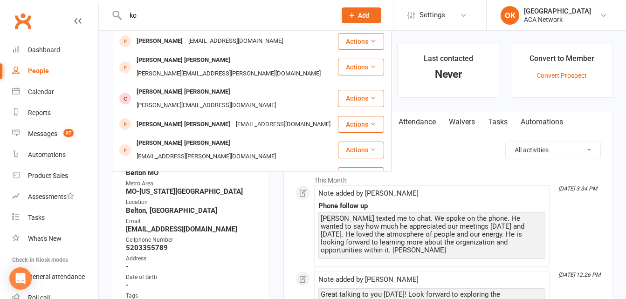
type input "k"
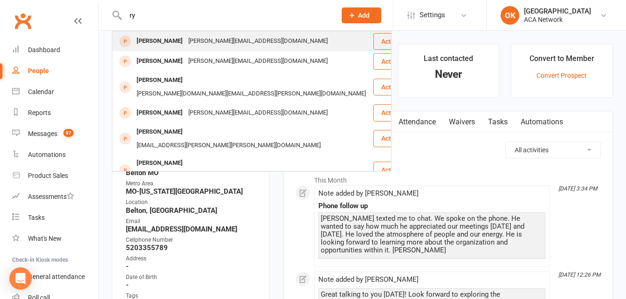
type input "r"
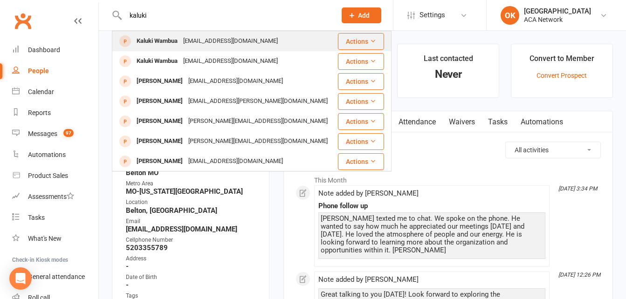
type input "kaluki"
click at [178, 41] on div "Kaluki Wambua" at bounding box center [157, 41] width 47 height 14
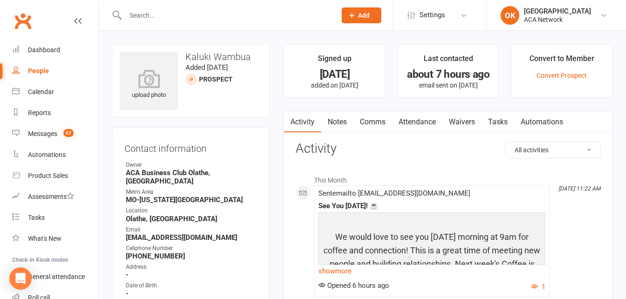
click at [74, 23] on icon at bounding box center [77, 20] width 7 height 7
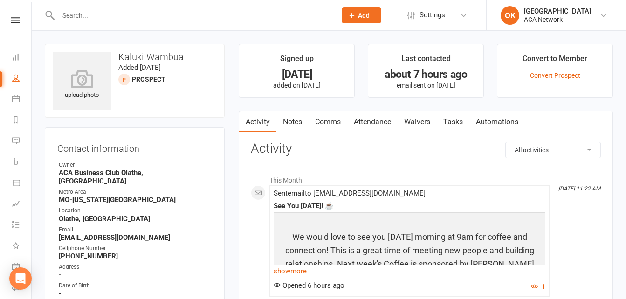
click at [110, 10] on input "text" at bounding box center [192, 15] width 274 height 13
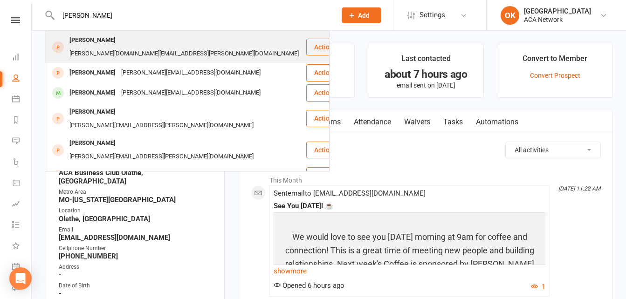
type input "[PERSON_NAME]"
click at [130, 47] on div "[PERSON_NAME][DOMAIN_NAME][EMAIL_ADDRESS][PERSON_NAME][DOMAIN_NAME]" at bounding box center [184, 54] width 235 height 14
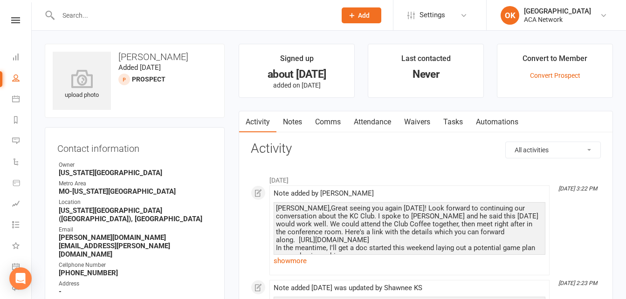
click at [97, 13] on input "text" at bounding box center [192, 15] width 274 height 13
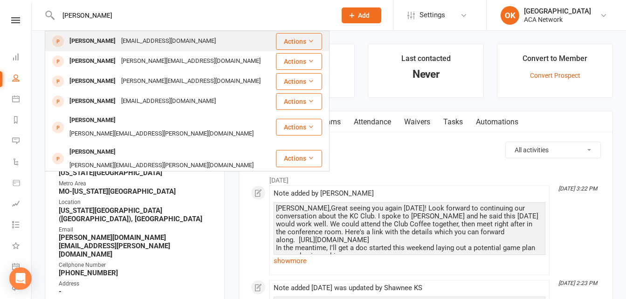
type input "[PERSON_NAME]"
click at [95, 42] on div "[PERSON_NAME]" at bounding box center [93, 41] width 52 height 14
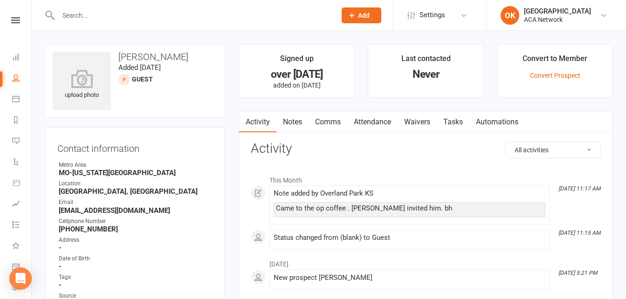
click at [95, 17] on input "text" at bounding box center [192, 15] width 274 height 13
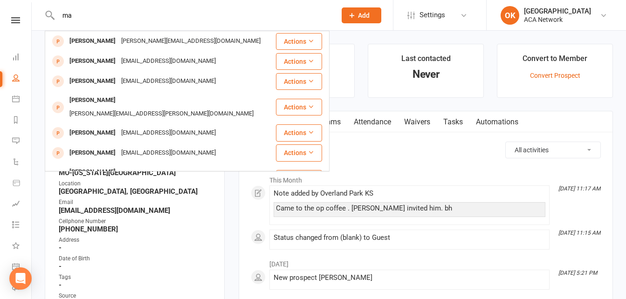
type input "m"
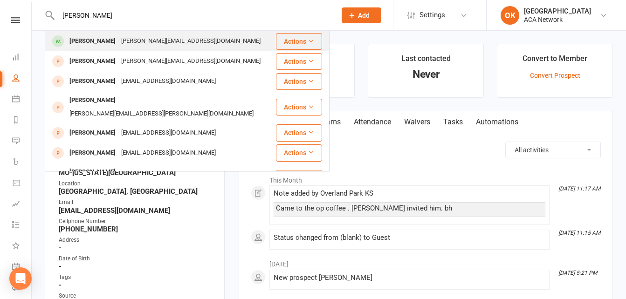
type input "[PERSON_NAME]"
click at [124, 40] on div "[PERSON_NAME][EMAIL_ADDRESS][DOMAIN_NAME]" at bounding box center [190, 41] width 145 height 14
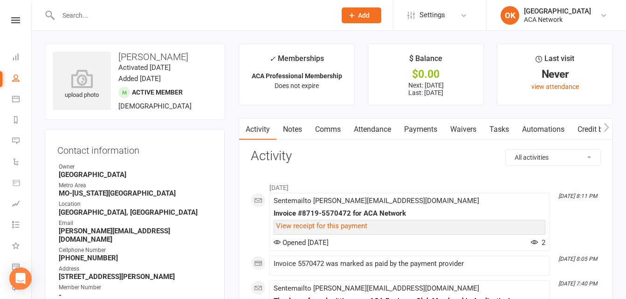
click at [95, 15] on input "text" at bounding box center [192, 15] width 274 height 13
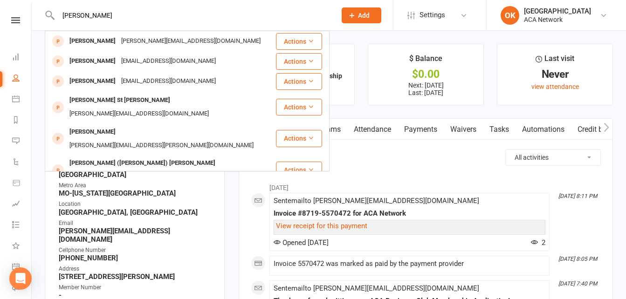
type input "[PERSON_NAME]"
